Goal: Task Accomplishment & Management: Manage account settings

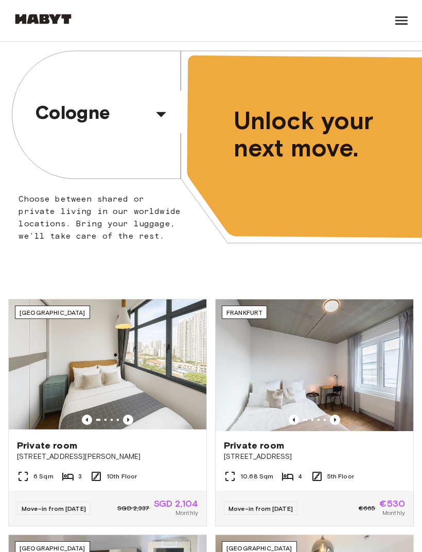
click at [402, 13] on icon at bounding box center [401, 20] width 16 height 16
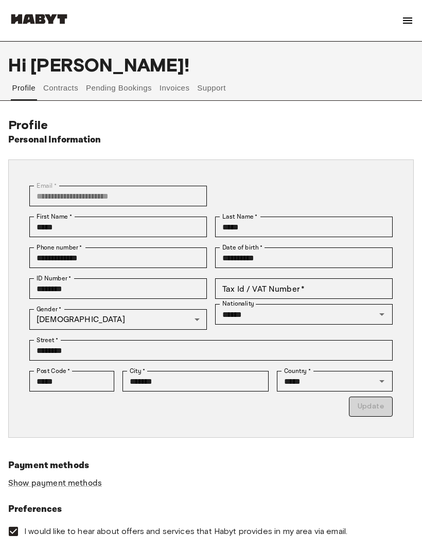
click at [174, 93] on button "Invoices" at bounding box center [174, 88] width 32 height 25
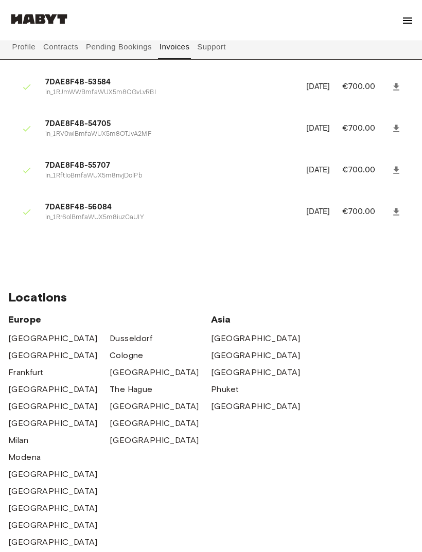
scroll to position [407, 0]
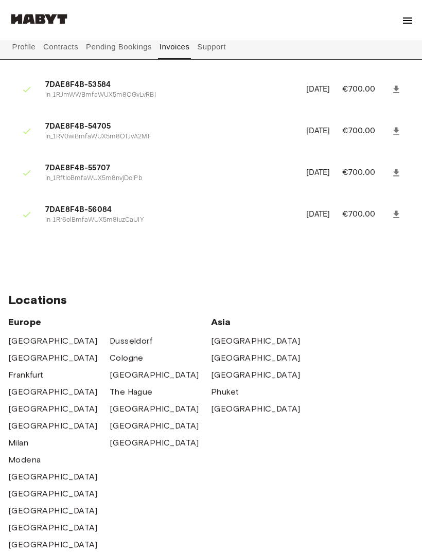
click at [392, 205] on link at bounding box center [396, 214] width 19 height 19
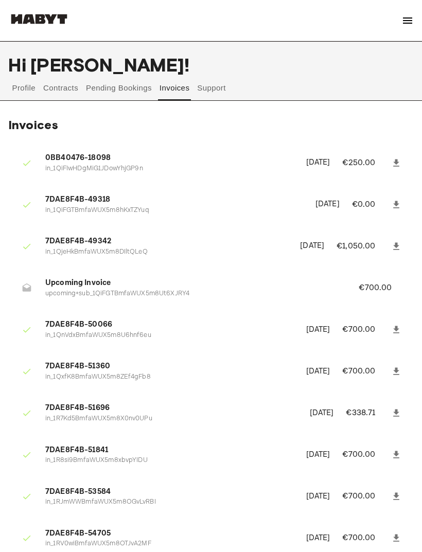
click at [119, 87] on button "Pending Bookings" at bounding box center [119, 88] width 68 height 25
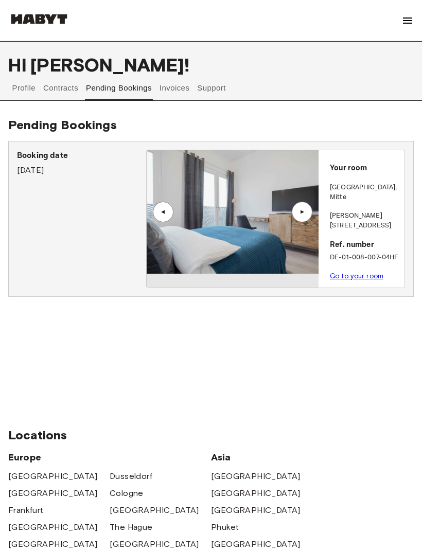
click at [66, 90] on button "Contracts" at bounding box center [61, 88] width 38 height 25
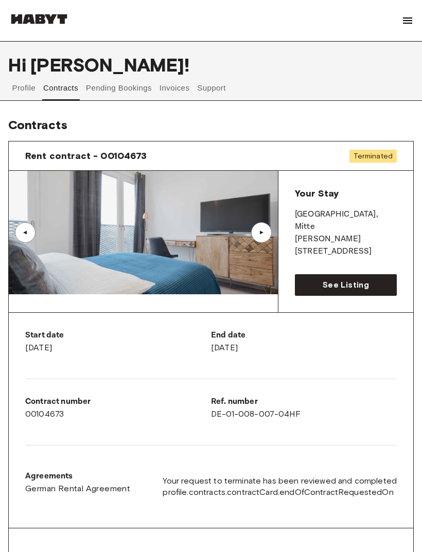
click at [27, 90] on button "Profile" at bounding box center [24, 88] width 26 height 25
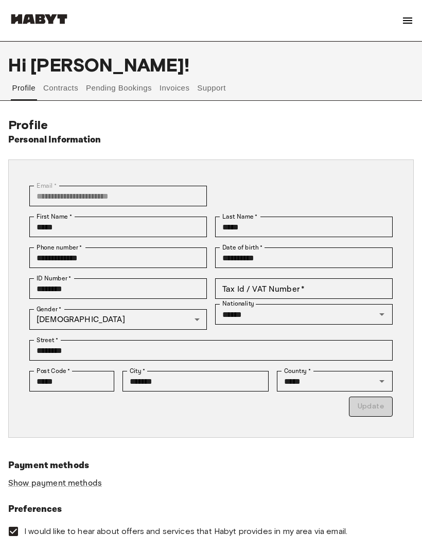
click at [175, 83] on button "Invoices" at bounding box center [174, 88] width 32 height 25
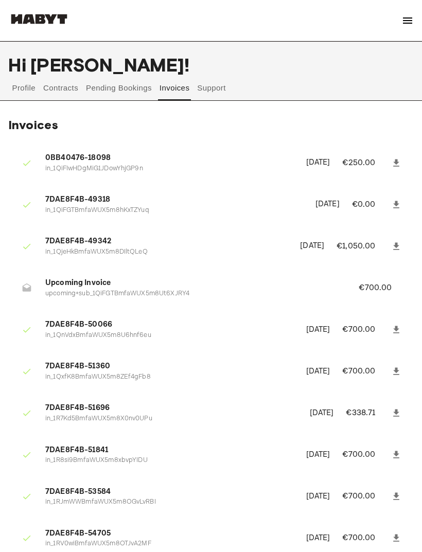
click at [215, 86] on button "Support" at bounding box center [211, 88] width 31 height 25
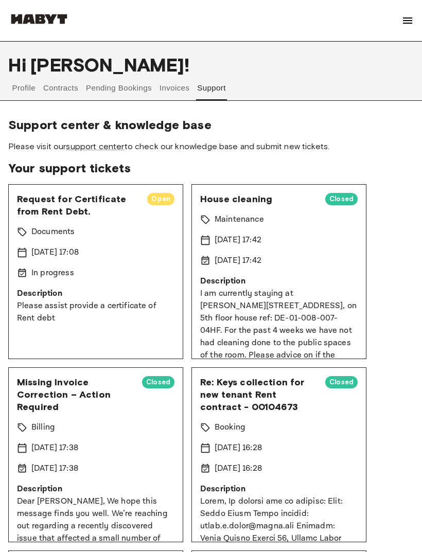
click at [173, 89] on button "Invoices" at bounding box center [174, 88] width 32 height 25
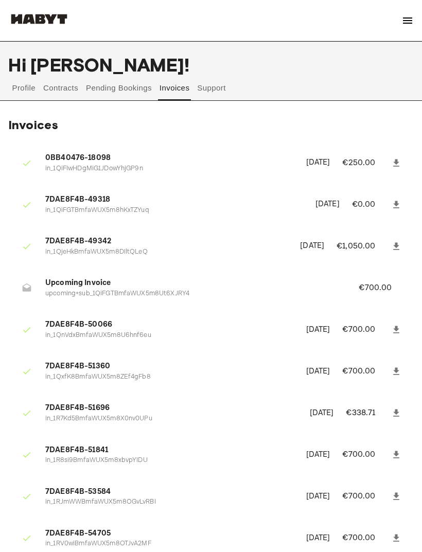
click at [410, 16] on img at bounding box center [407, 20] width 12 height 12
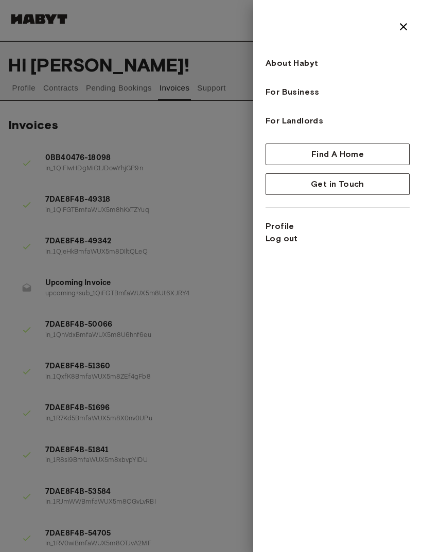
click at [406, 26] on img at bounding box center [403, 27] width 12 height 12
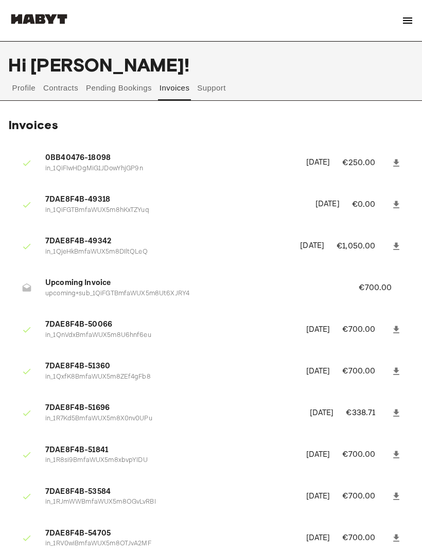
click at [126, 86] on button "Pending Bookings" at bounding box center [119, 88] width 68 height 25
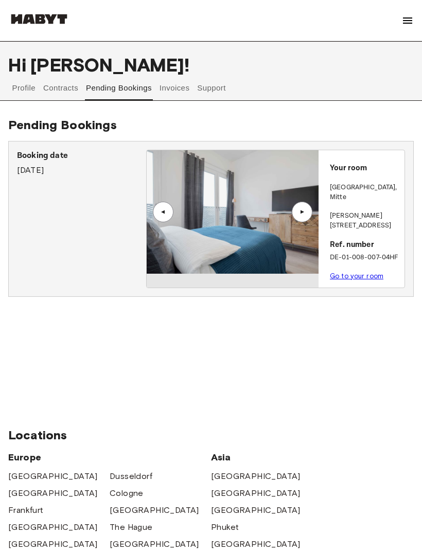
click at [179, 81] on button "Invoices" at bounding box center [174, 88] width 32 height 25
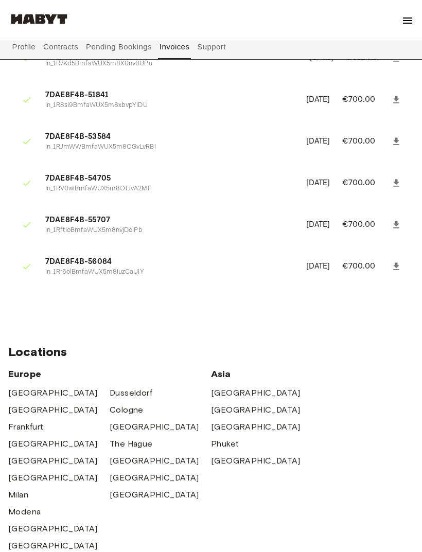
scroll to position [353, 0]
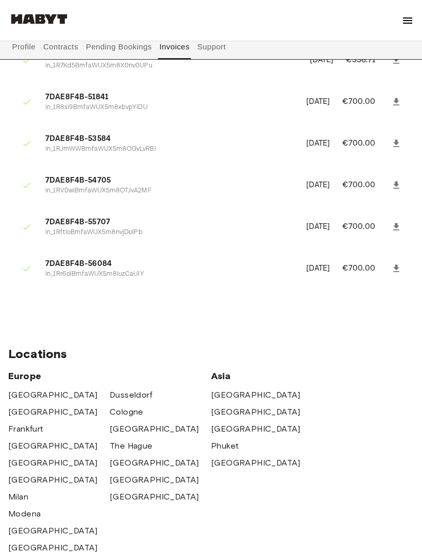
click at [398, 263] on icon at bounding box center [396, 268] width 10 height 10
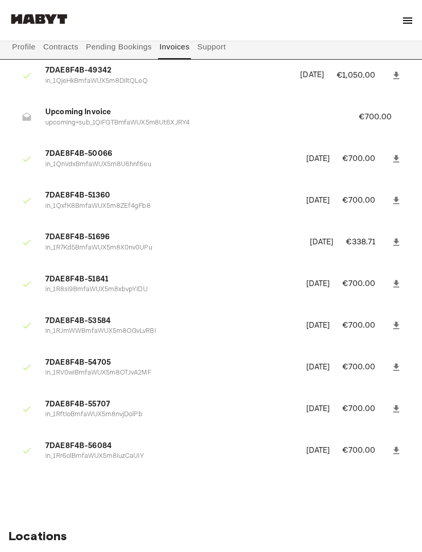
click at [85, 440] on span "7DAE8F4B-56084" at bounding box center [169, 446] width 248 height 12
click at [93, 451] on p "in_1Rr6olBmfaWUX5m8iuzCaUIY" at bounding box center [169, 456] width 248 height 10
click at [66, 440] on span "7DAE8F4B-56084" at bounding box center [169, 446] width 248 height 12
click at [395, 447] on icon at bounding box center [396, 450] width 6 height 7
